Goal: Information Seeking & Learning: Learn about a topic

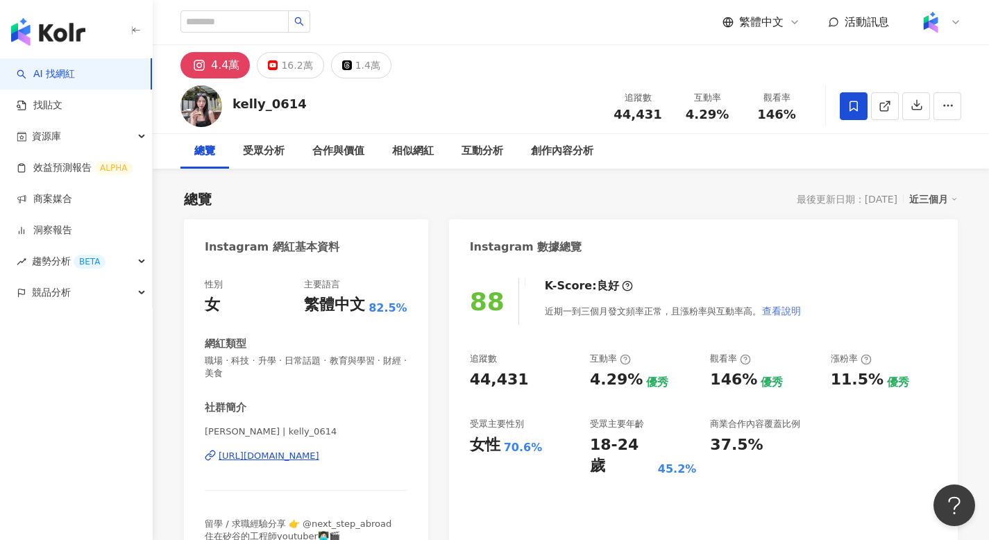
click at [793, 313] on span "查看說明" at bounding box center [781, 310] width 39 height 11
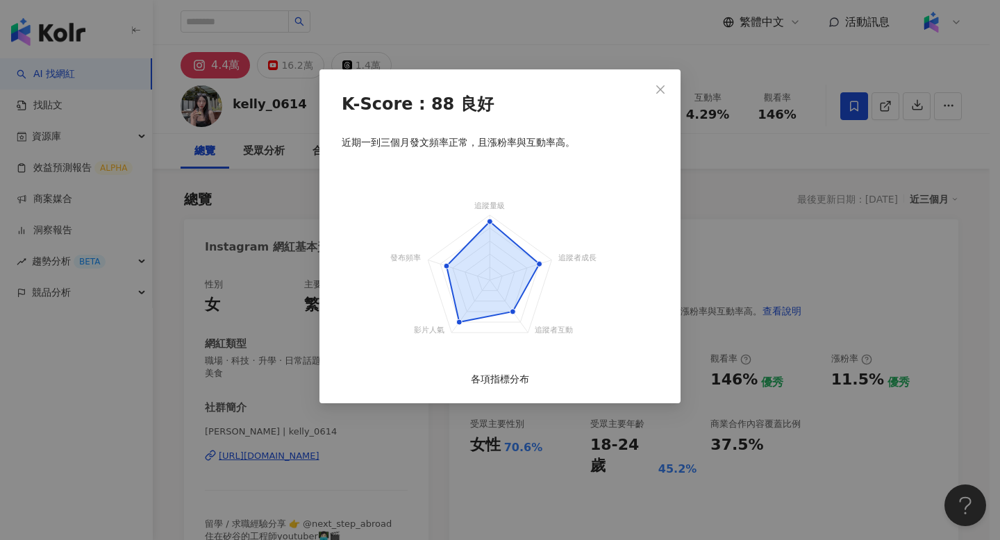
click at [537, 264] on icon "追蹤量級 追蹤者成長 追蹤者互動 影片人氣 發布頻率" at bounding box center [499, 272] width 347 height 216
click at [541, 262] on icon at bounding box center [540, 264] width 6 height 6
click at [481, 238] on foreignobject at bounding box center [499, 272] width 347 height 216
click at [670, 87] on span "Close" at bounding box center [660, 89] width 28 height 11
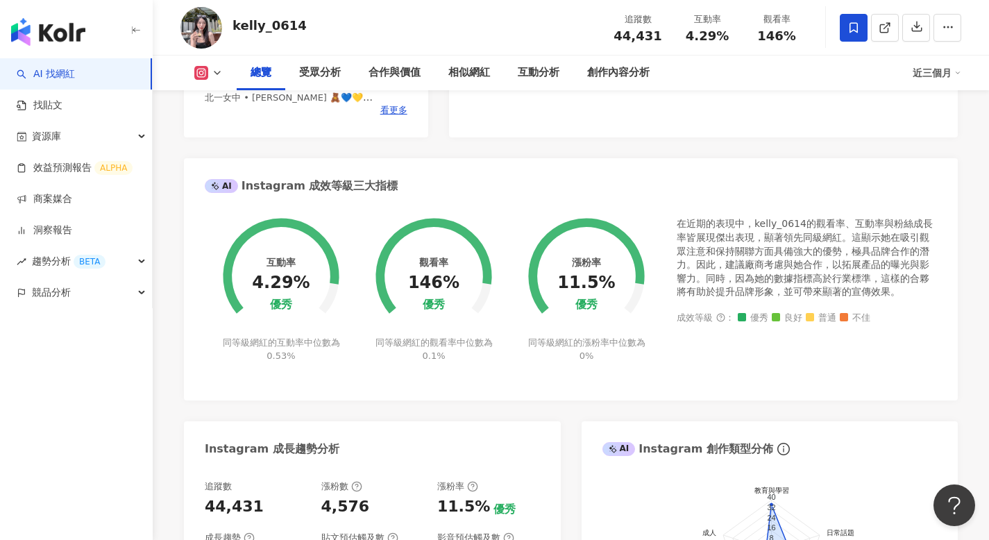
scroll to position [790, 0]
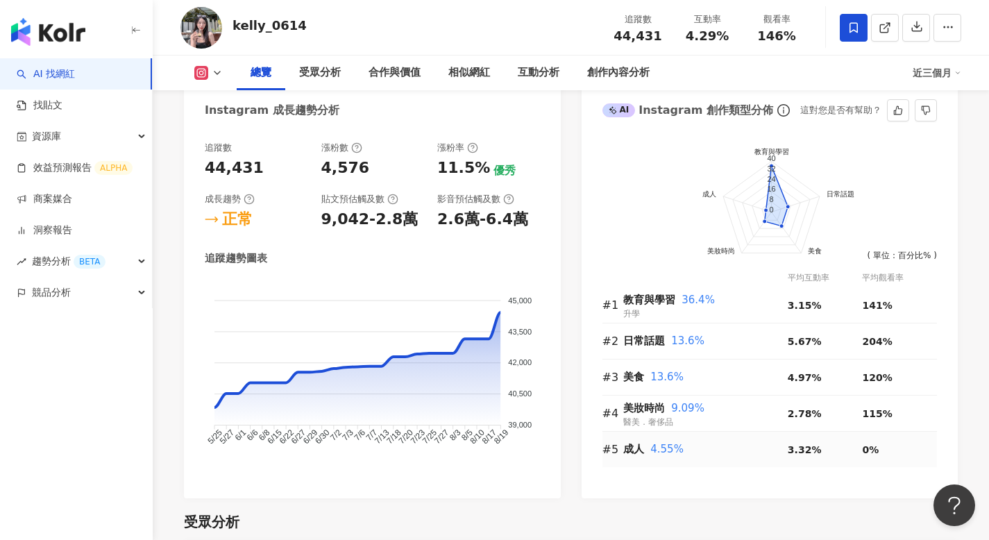
click at [662, 444] on span "4.55%" at bounding box center [666, 449] width 33 height 12
drag, startPoint x: 663, startPoint y: 451, endPoint x: 740, endPoint y: 448, distance: 77.1
click at [663, 451] on span "4.55%" at bounding box center [666, 449] width 33 height 12
click at [848, 451] on div "3.32%" at bounding box center [825, 449] width 75 height 15
click at [798, 452] on span "3.32%" at bounding box center [805, 449] width 34 height 11
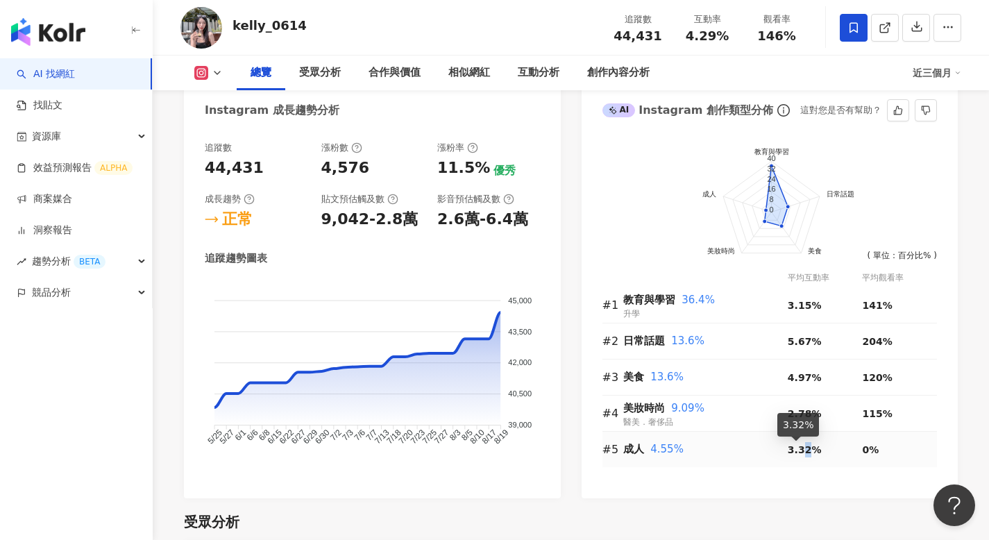
click at [798, 452] on span "3.32%" at bounding box center [805, 449] width 34 height 11
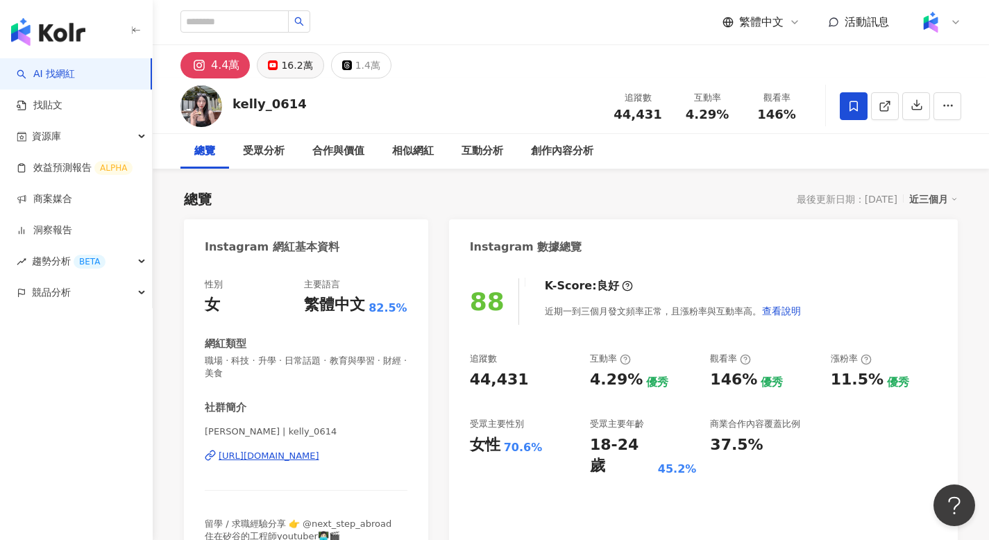
click at [268, 69] on icon at bounding box center [273, 65] width 10 height 10
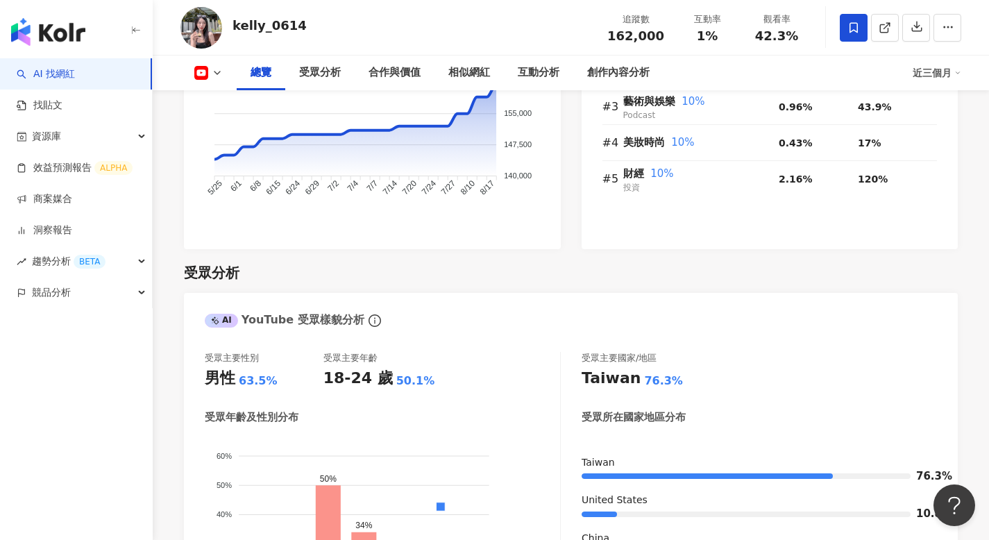
scroll to position [1275, 0]
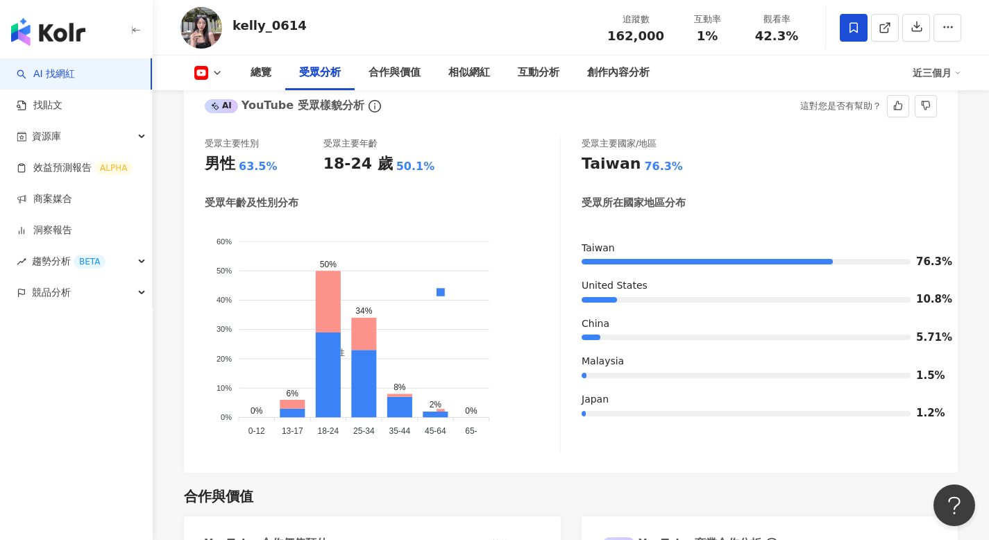
click at [607, 302] on div at bounding box center [599, 300] width 35 height 6
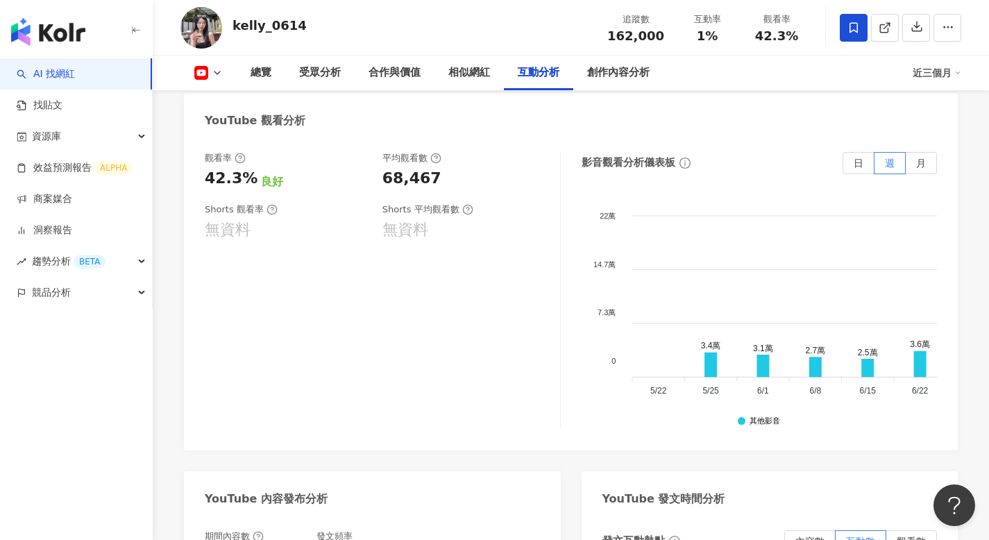
scroll to position [2103, 0]
